Goal: Task Accomplishment & Management: Use online tool/utility

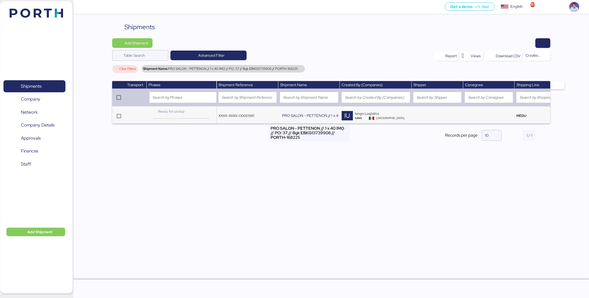
click at [285, 117] on input "PRO SALON - PETTENON // 1 x 40 IMO // PO: 37 // Bgk EBKG13739908 // PORTH-168225" at bounding box center [310, 115] width 56 height 11
drag, startPoint x: 285, startPoint y: 117, endPoint x: 290, endPoint y: 117, distance: 5.1
click at [288, 117] on input "PRO SALON - PETTENON // 1 x 40 IMO // PO: 37 // Bgk EBKG13739908 // PORTH-168225" at bounding box center [310, 115] width 56 height 11
click at [135, 44] on span "Add Shipment" at bounding box center [136, 43] width 24 height 6
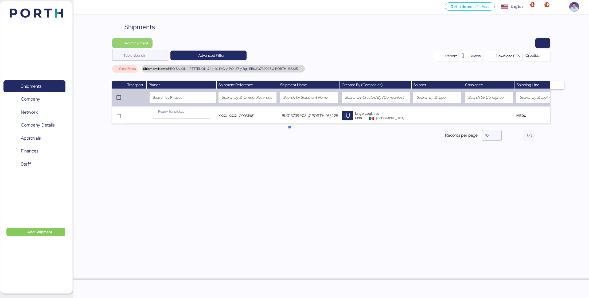
scroll to position [0, 0]
click at [132, 52] on div "Add Shipment Manually" at bounding box center [137, 52] width 41 height 7
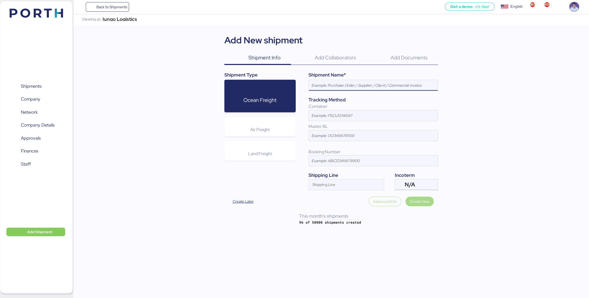
click at [316, 80] on input at bounding box center [373, 85] width 129 height 11
click at [393, 85] on input "PRO SALON - PETTENON // 1 x 40 IMO // PO: 37 // Bgk EBKG13739908 // PORTH-168225" at bounding box center [373, 85] width 129 height 11
click at [413, 85] on input "PRO SALON - PETTENON // 1 x 40 IMO // PO: 46 // Bgk EBKG13739908 // PORTH-168225" at bounding box center [373, 85] width 129 height 11
click at [419, 84] on input "PRO SALON - PETTENON // 1 x 40 IMO // PO: 46 // PORTH-168225" at bounding box center [373, 85] width 129 height 11
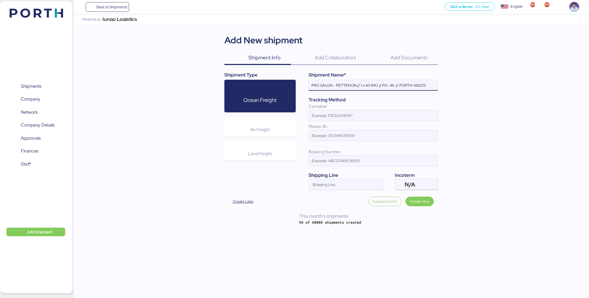
click at [419, 84] on input "PRO SALON - PETTENON // 1 x 40 IMO // PO: 46 // PORTH-168225" at bounding box center [373, 85] width 129 height 11
paste input "75204"
type input "PRO SALON - PETTENON // 1 x 40 IMO // PO: 46 // PORTH-175204"
click at [419, 199] on span "Create Now" at bounding box center [420, 201] width 20 height 6
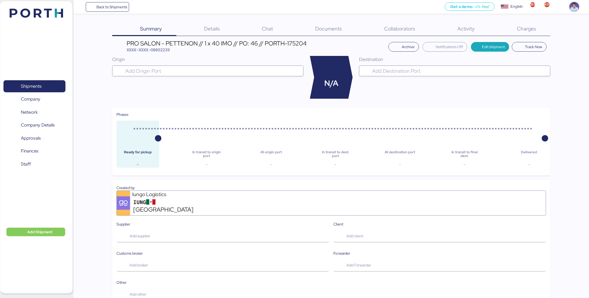
click at [163, 46] on div "PRO SALON - PETTENON // 1 x 40 IMO // PO: 46 // PORTH-175204" at bounding box center [217, 43] width 180 height 6
click at [161, 50] on span "XXXX-XXXX-O0052239" at bounding box center [148, 49] width 43 height 5
copy span "O0052239"
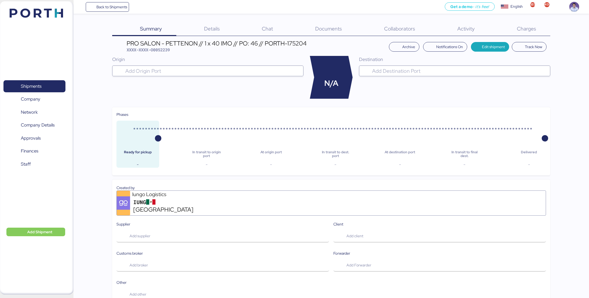
click at [213, 26] on span "Details" at bounding box center [212, 28] width 16 height 7
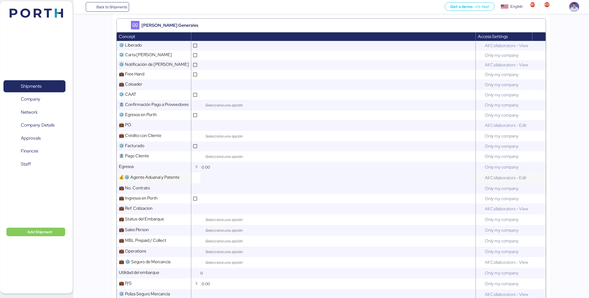
scroll to position [163, 0]
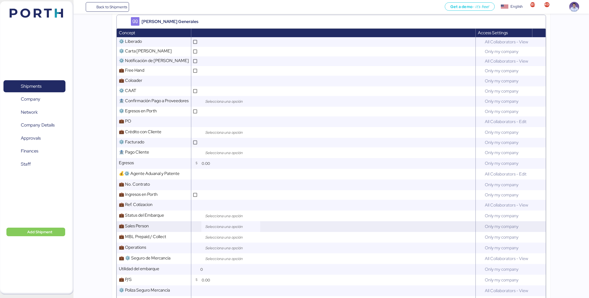
click at [207, 224] on input "search" at bounding box center [232, 226] width 56 height 6
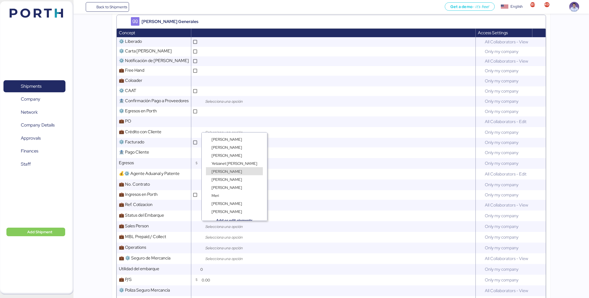
click at [219, 171] on span "[PERSON_NAME]" at bounding box center [227, 171] width 30 height 5
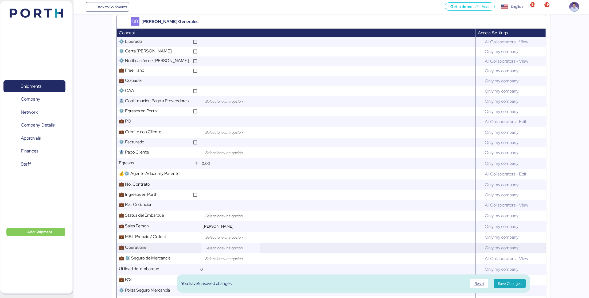
click at [215, 250] on input "search" at bounding box center [232, 247] width 56 height 6
click at [224, 215] on span "[PERSON_NAME]" at bounding box center [227, 216] width 30 height 5
click at [514, 282] on span "Save Changes" at bounding box center [510, 283] width 24 height 6
